Goal: Task Accomplishment & Management: Manage account settings

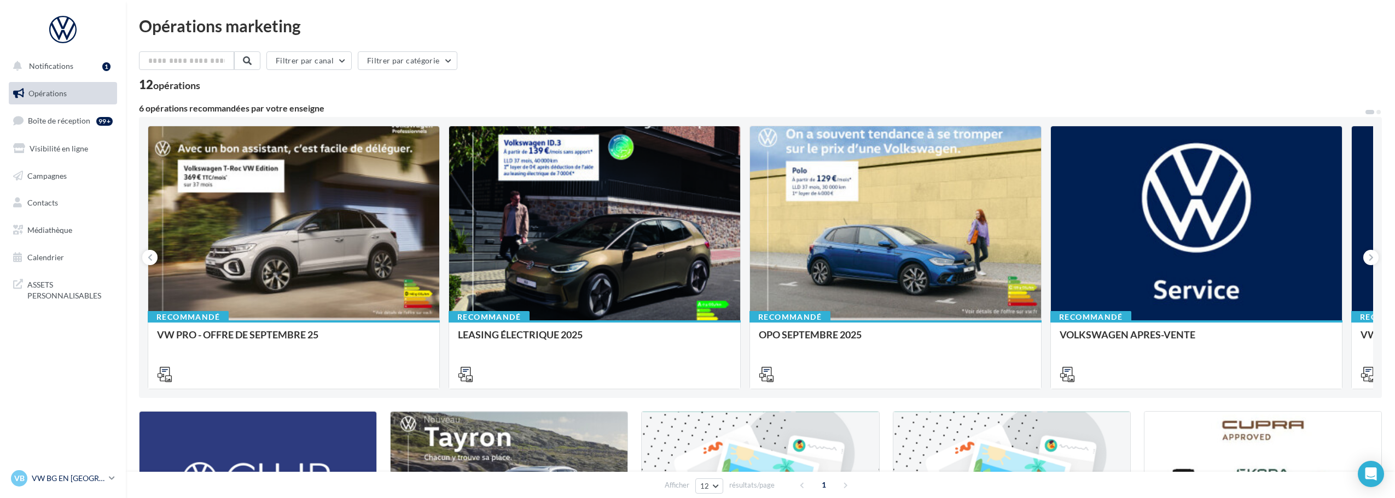
click at [93, 475] on p "VW BG EN [GEOGRAPHIC_DATA]" at bounding box center [68, 478] width 73 height 11
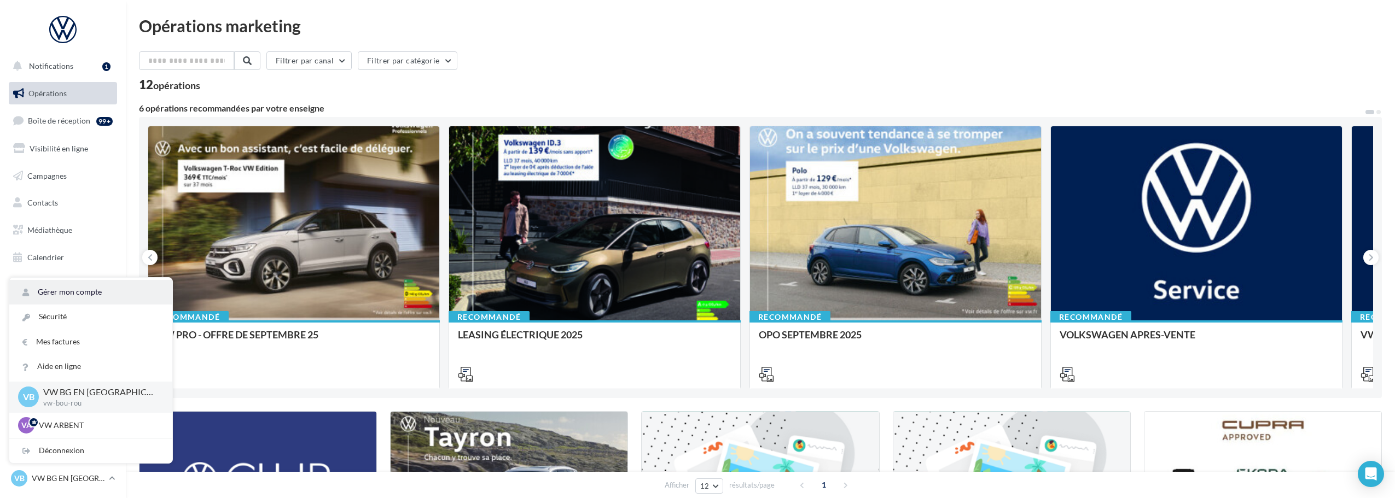
click at [82, 293] on link "Gérer mon compte" at bounding box center [90, 292] width 163 height 25
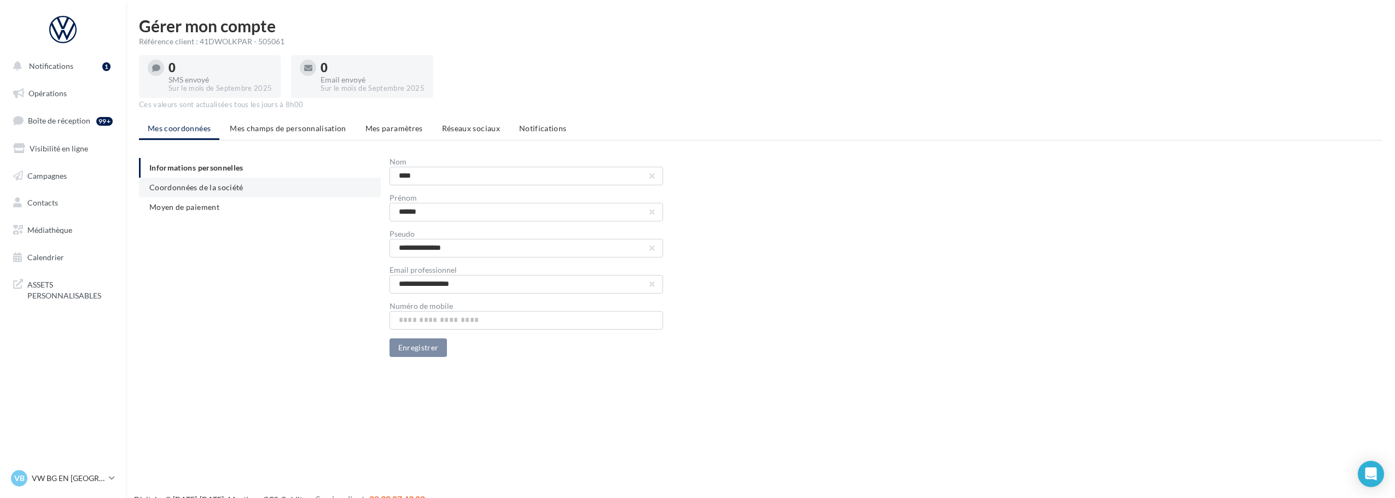
click at [233, 194] on li "Coordonnées de la société" at bounding box center [260, 188] width 242 height 20
